Goal: Manage account settings

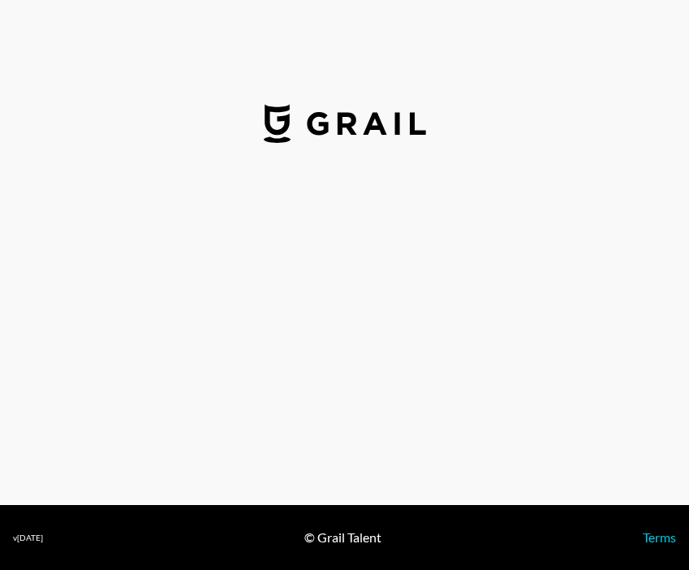
select select "USD"
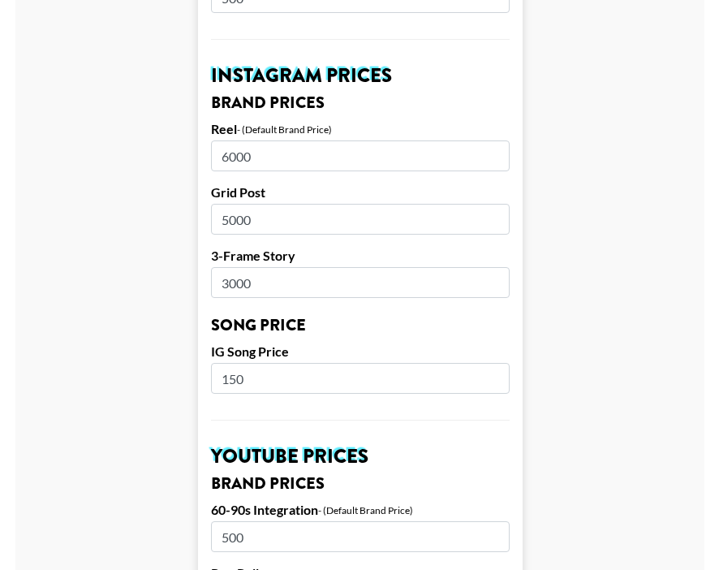
scroll to position [740, 0]
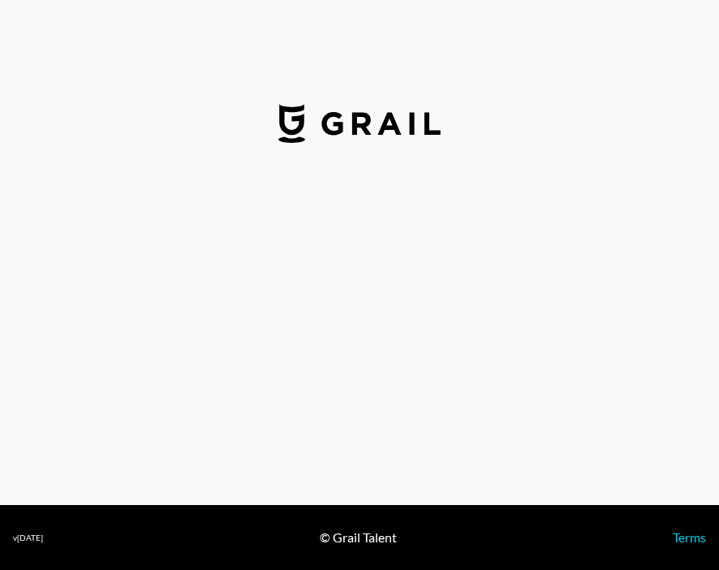
select select "USD"
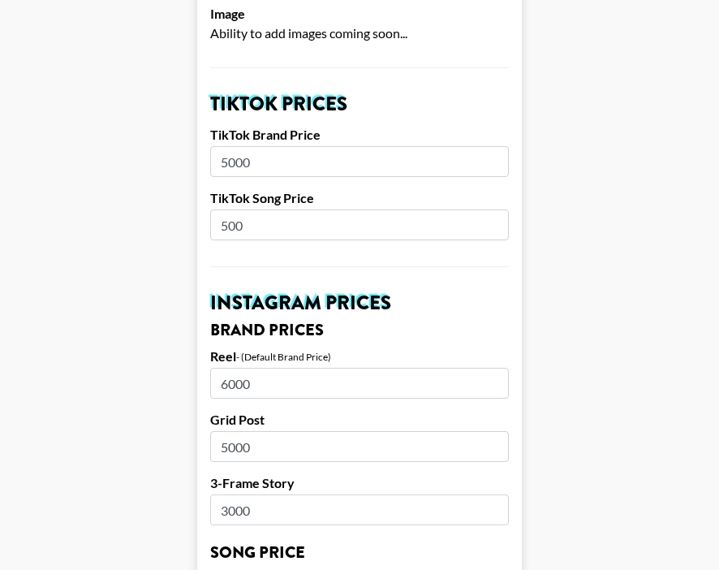
scroll to position [556, 0]
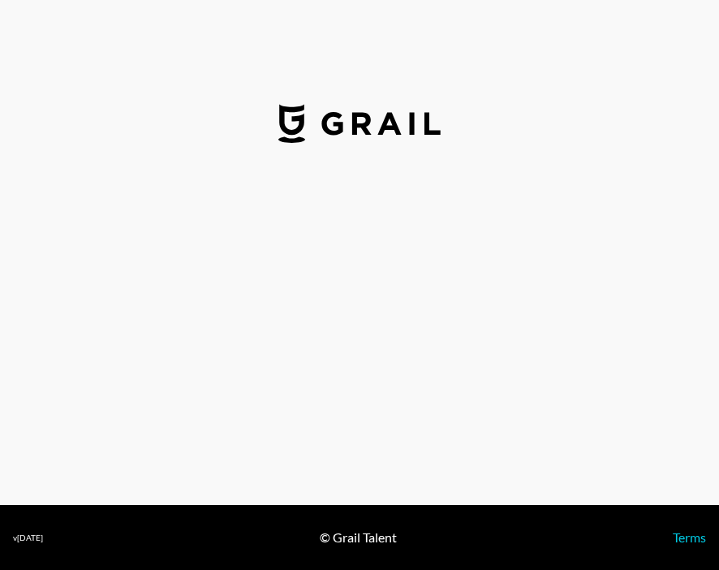
select select "GBP"
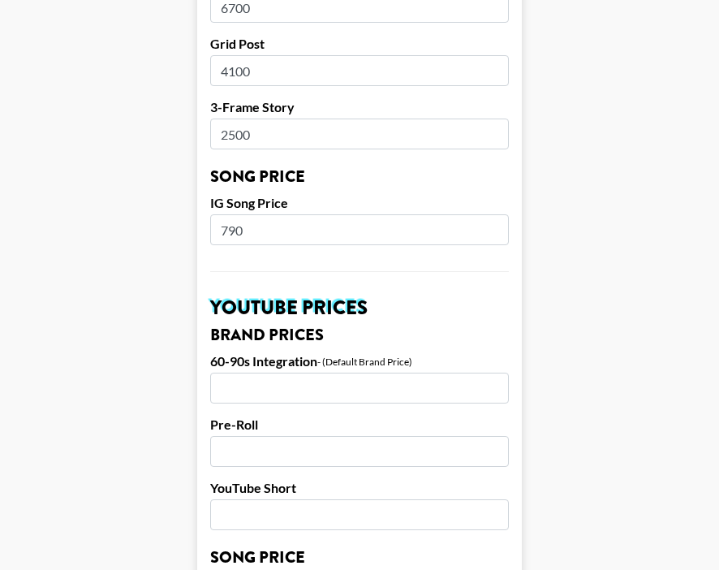
scroll to position [872, 0]
